Goal: Navigation & Orientation: Go to known website

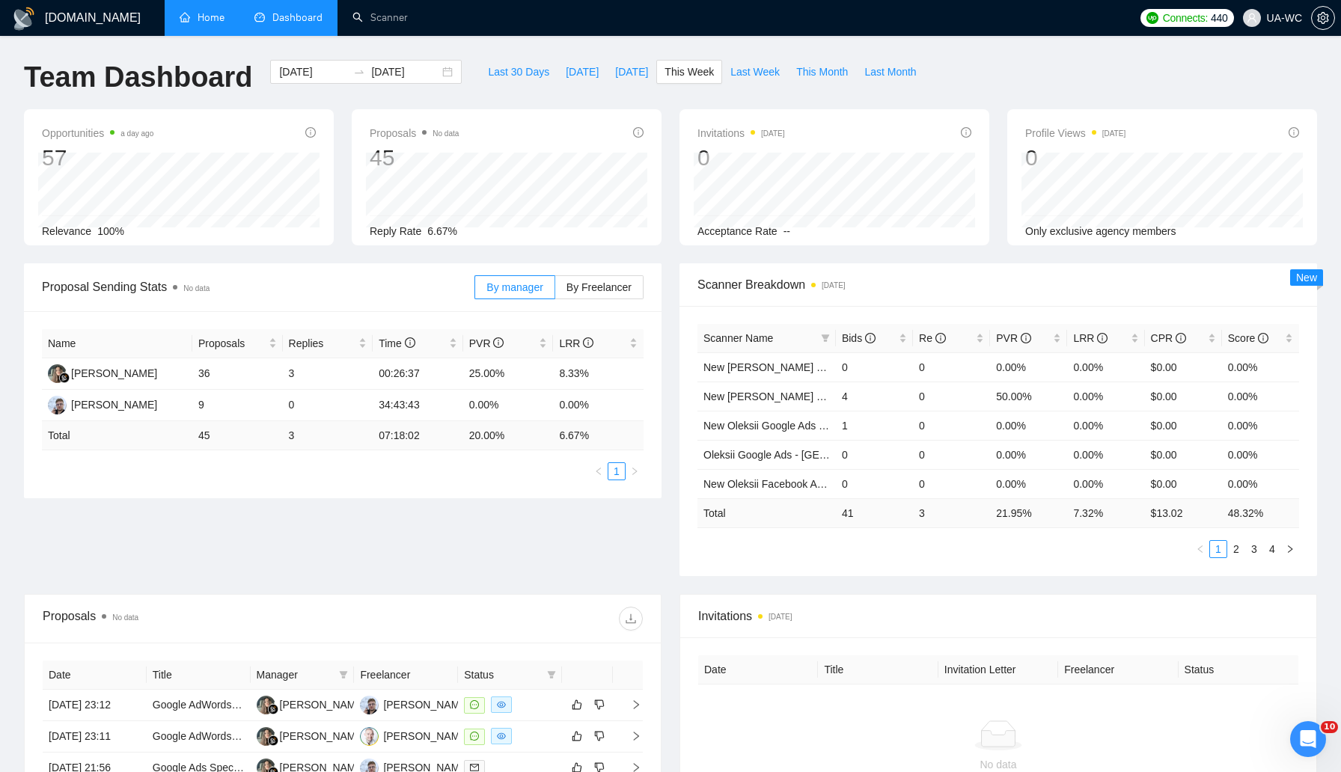
click at [203, 24] on link "Home" at bounding box center [202, 17] width 45 height 13
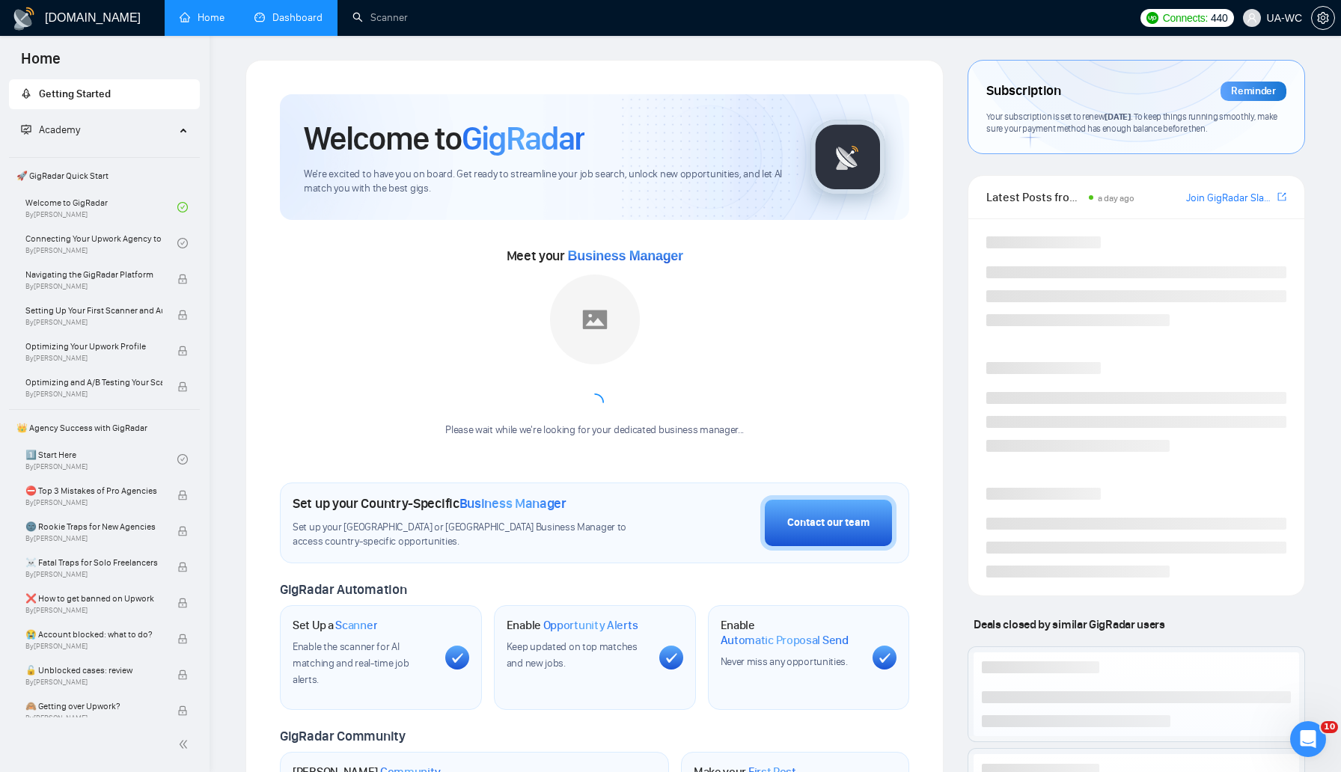
click at [278, 18] on link "Dashboard" at bounding box center [288, 17] width 68 height 13
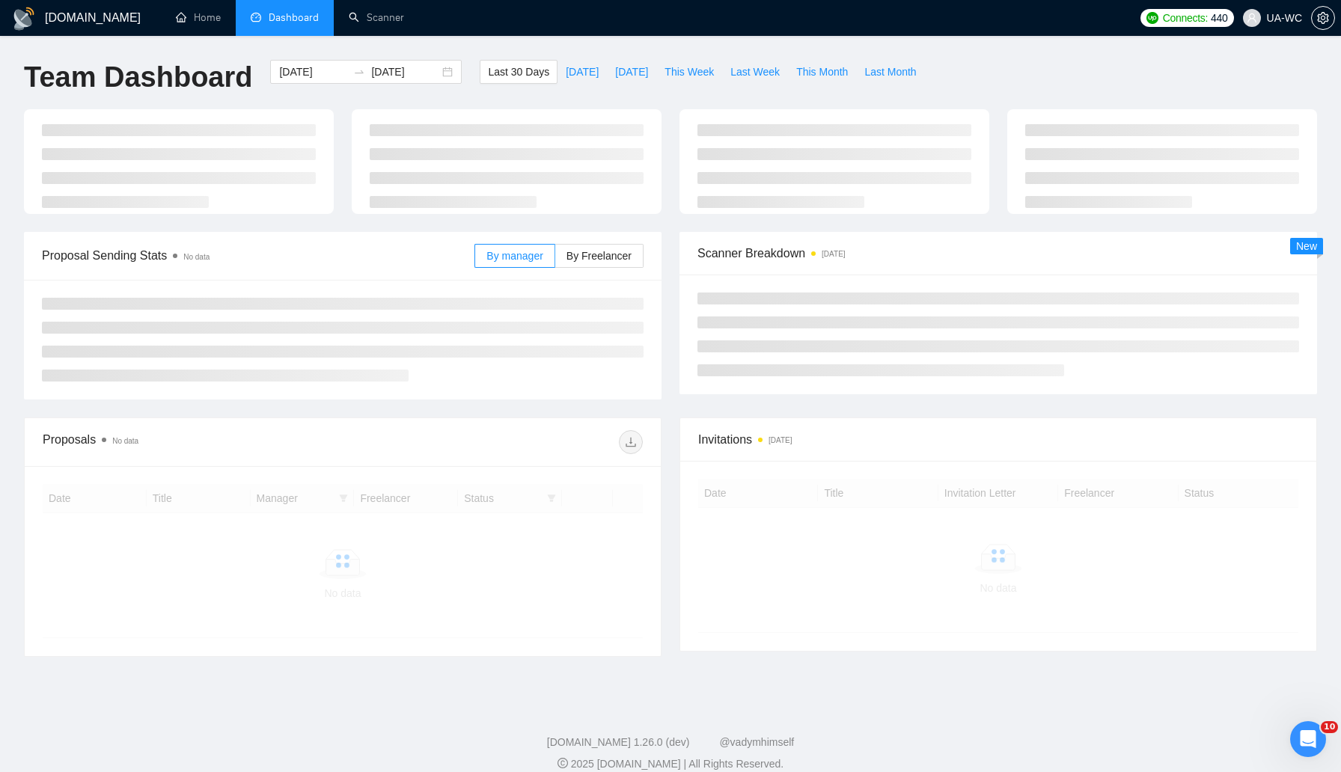
click at [64, 29] on h1 "[DOMAIN_NAME]" at bounding box center [93, 18] width 96 height 36
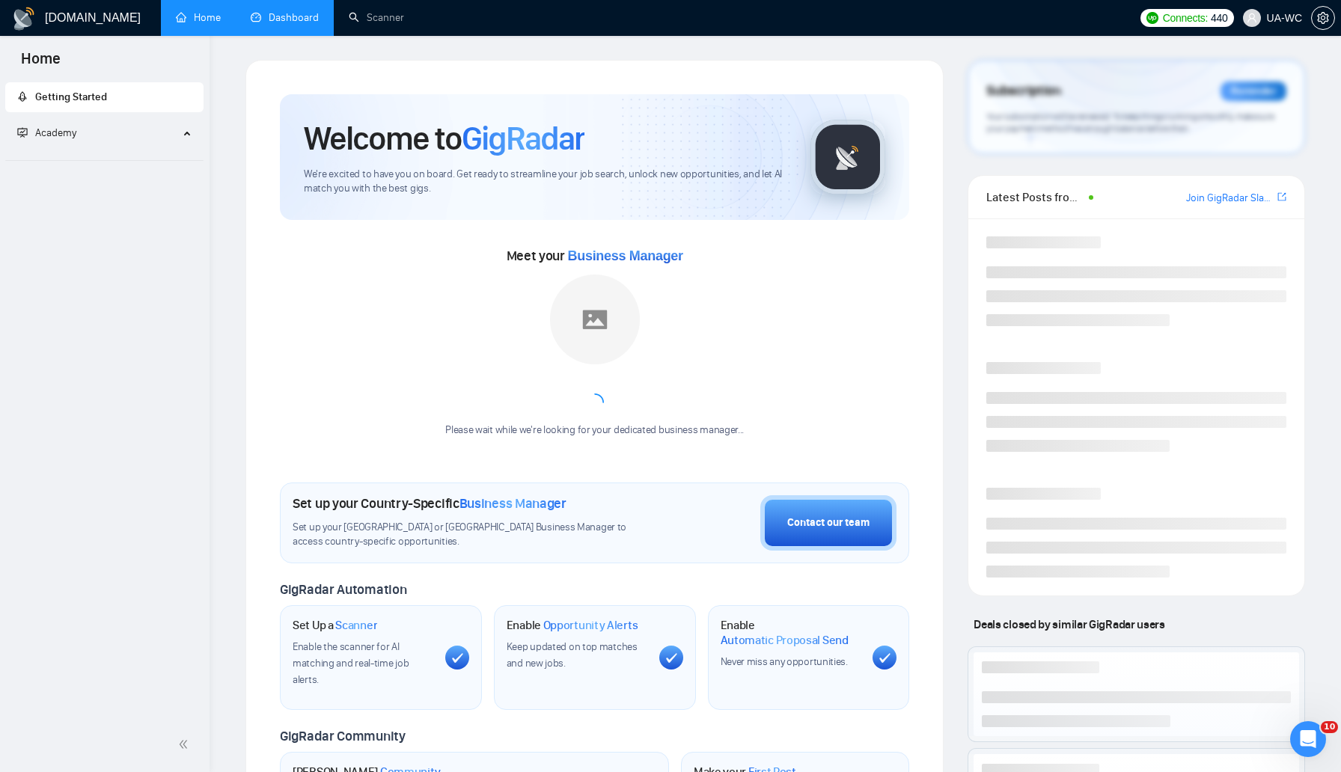
click at [302, 13] on link "Dashboard" at bounding box center [285, 17] width 68 height 13
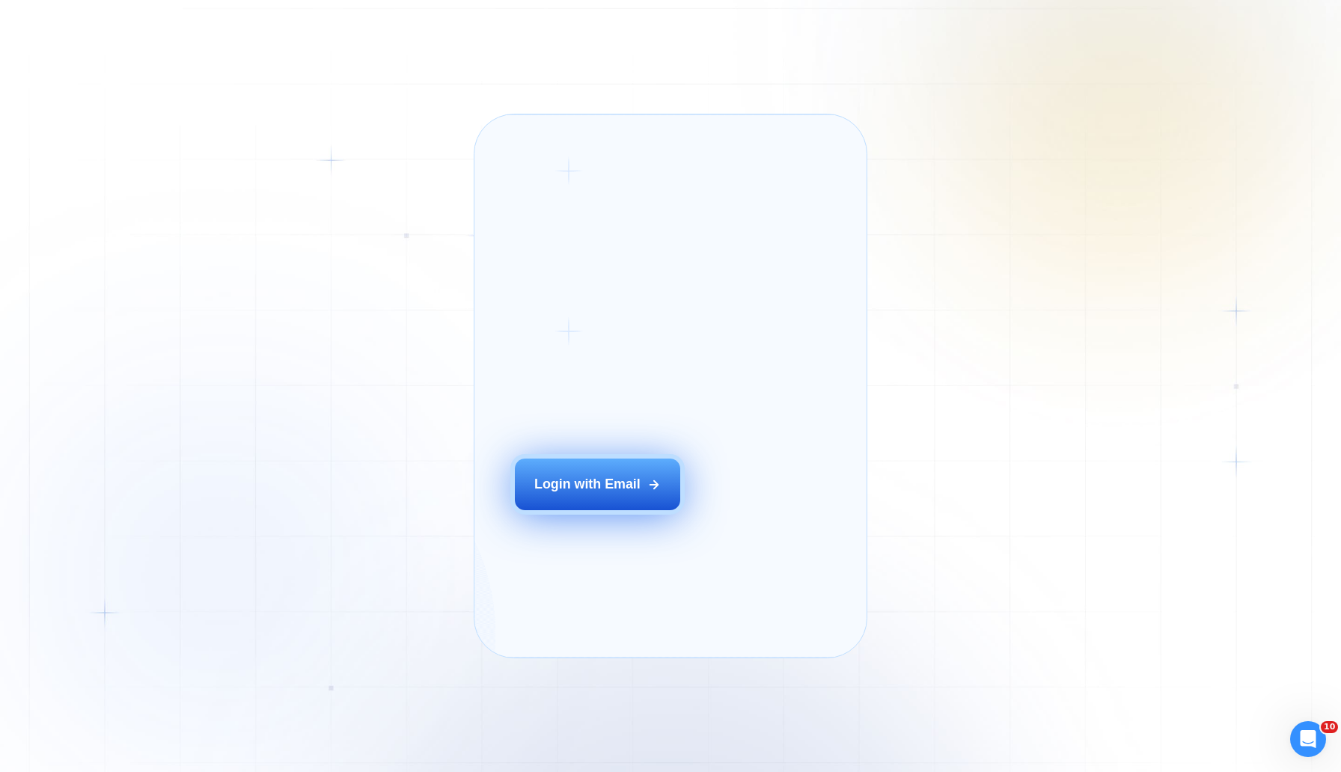
click at [575, 510] on button "Login with Email" at bounding box center [598, 485] width 166 height 52
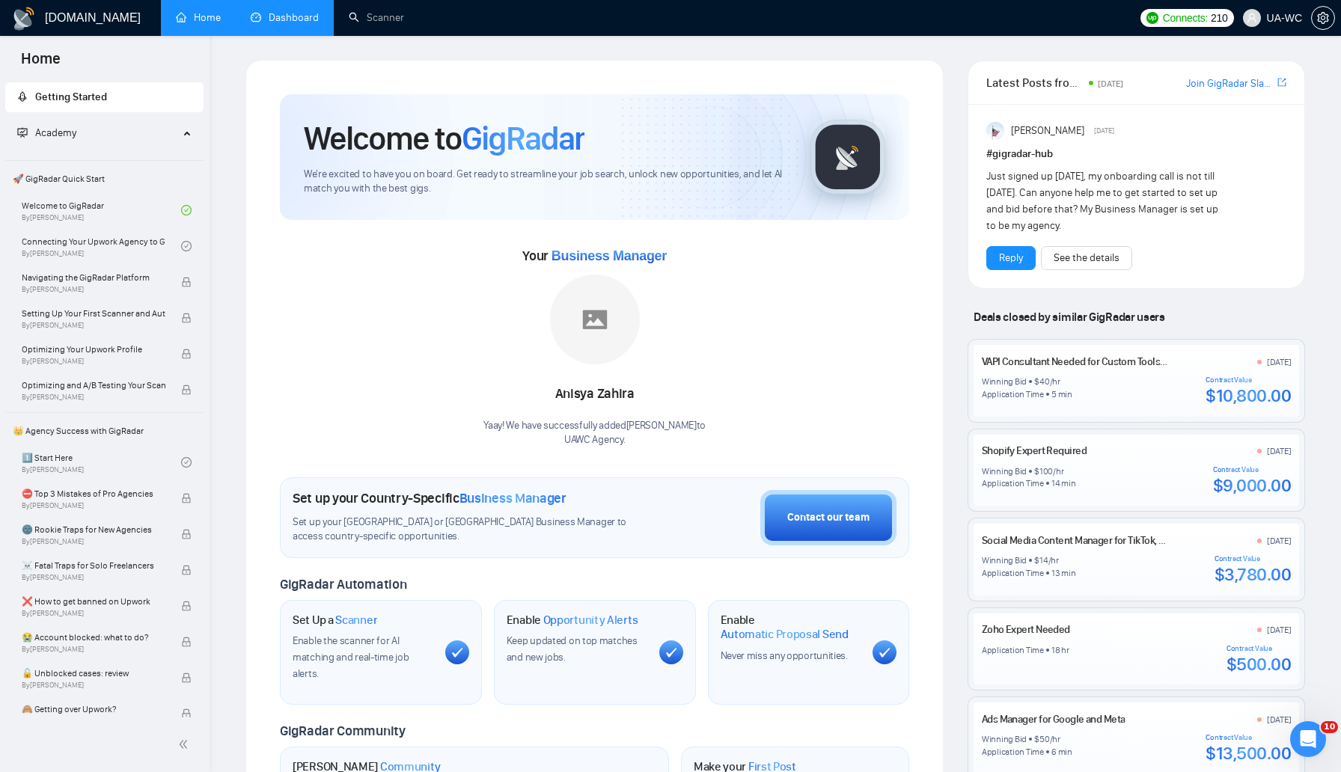
click at [267, 22] on link "Dashboard" at bounding box center [285, 17] width 68 height 13
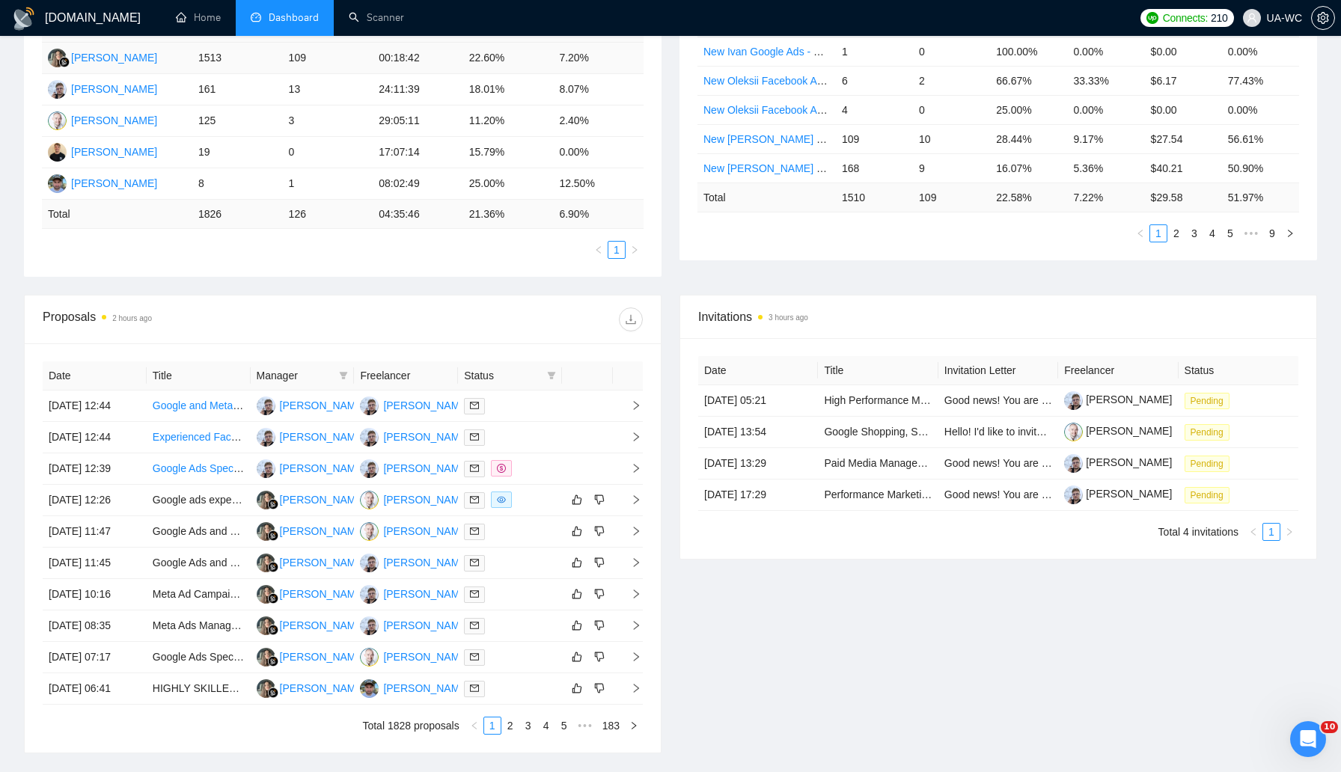
scroll to position [317, 0]
click at [11, 554] on div "GigRadar.io Home Dashboard Scanner Connects: 210 UA-WC Team Dashboard 2025-07-2…" at bounding box center [670, 284] width 1341 height 1203
